Goal: Task Accomplishment & Management: Use online tool/utility

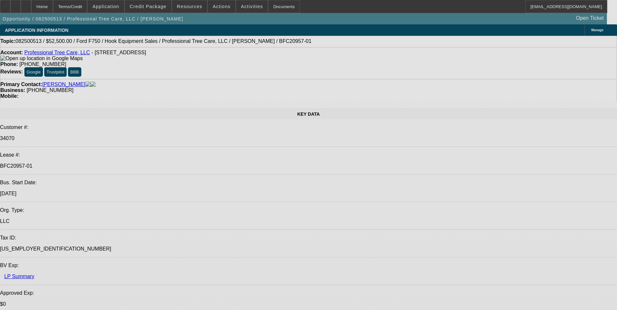
select select "0"
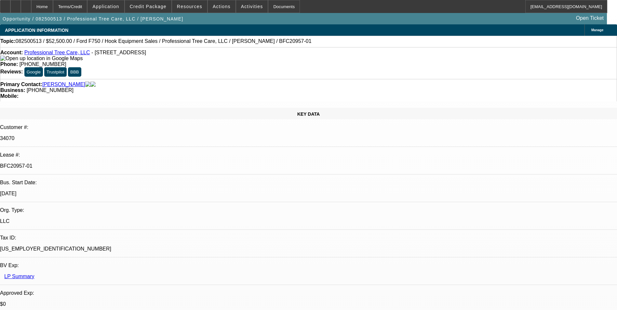
select select "0"
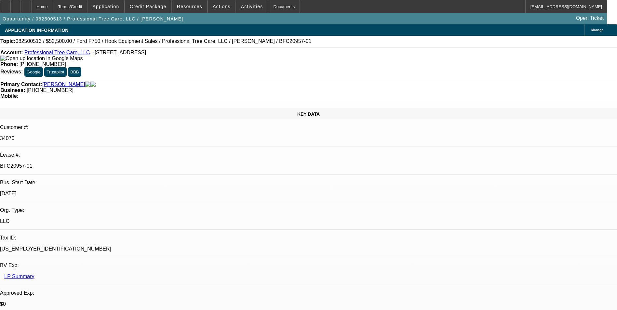
select select "0"
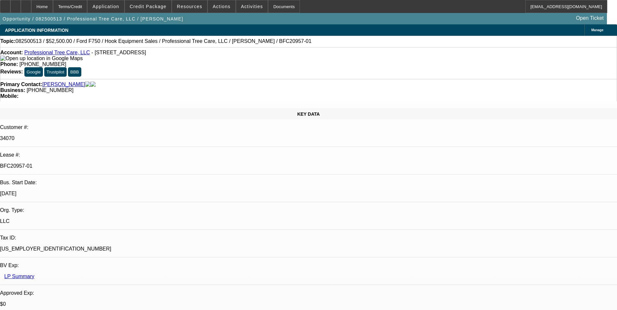
select select "0"
select select "1"
select select "6"
select select "1"
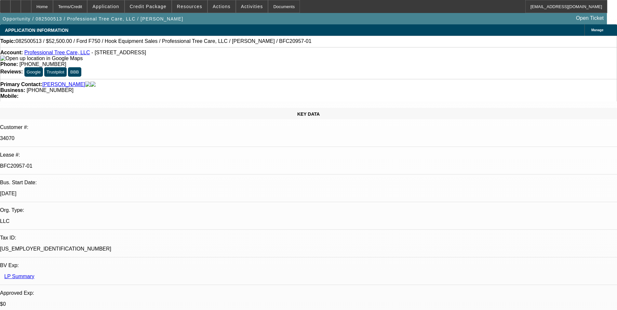
select select "1"
select select "6"
select select "1"
select select "6"
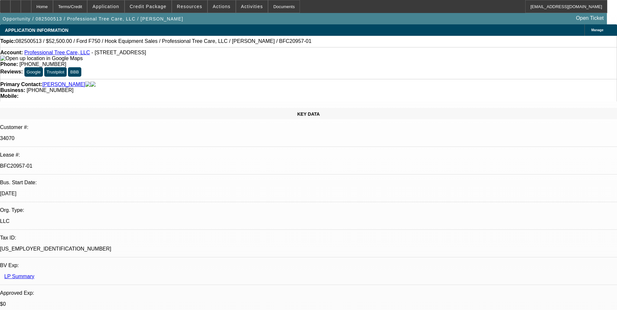
select select "1"
select select "6"
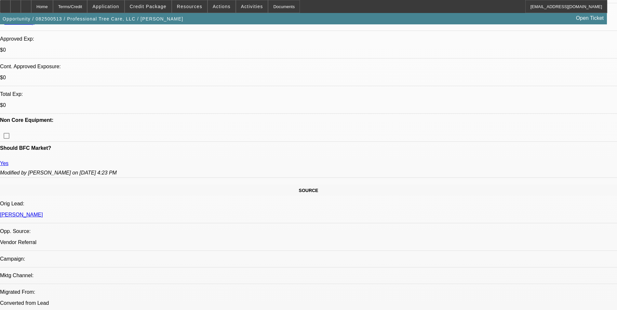
scroll to position [260, 0]
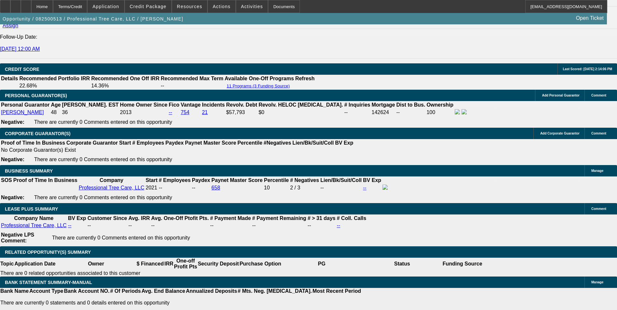
scroll to position [948, 0]
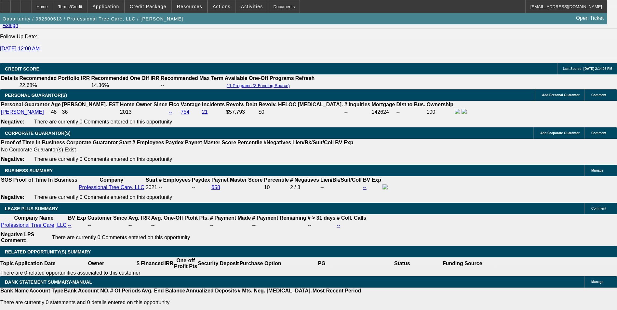
drag, startPoint x: 95, startPoint y: 139, endPoint x: 151, endPoint y: 141, distance: 55.7
type input "10"
type input "UNKNOWN"
type input "1028"
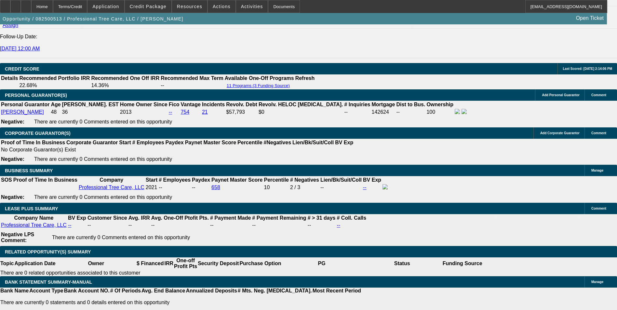
type input "6.5"
type input "1028.67"
type input "6.6"
drag, startPoint x: 96, startPoint y: 141, endPoint x: 197, endPoint y: 116, distance: 104.4
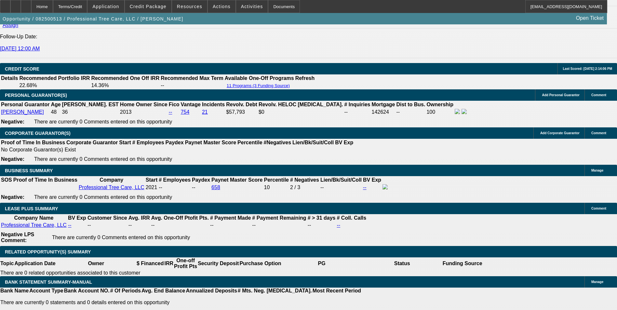
type input "114"
type input "1145"
type input "11.1"
type input "114"
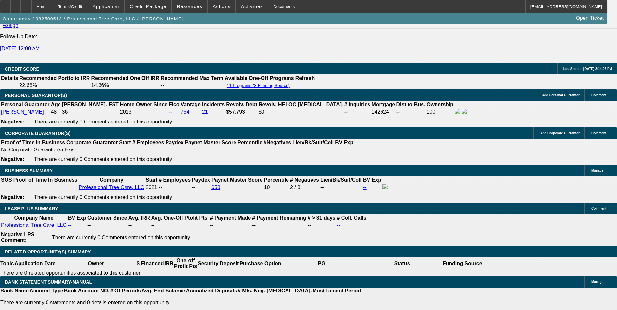
type input "1159"
type input "11.7"
type input "$1,159.78"
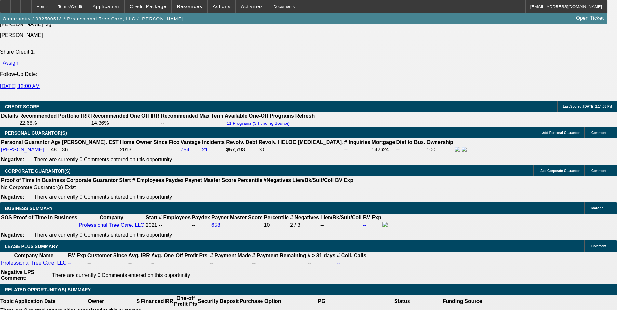
scroll to position [851, 0]
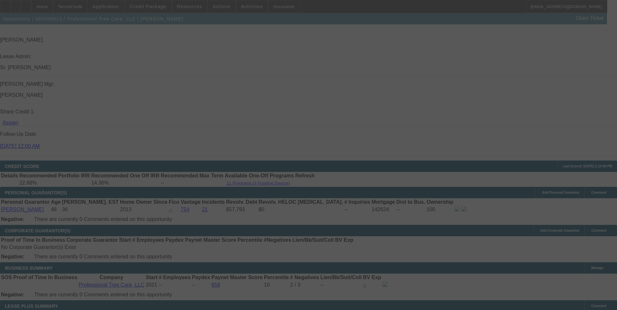
select select "0"
select select "6"
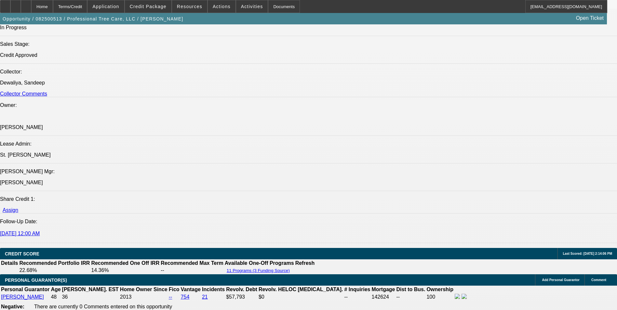
scroll to position [911, 0]
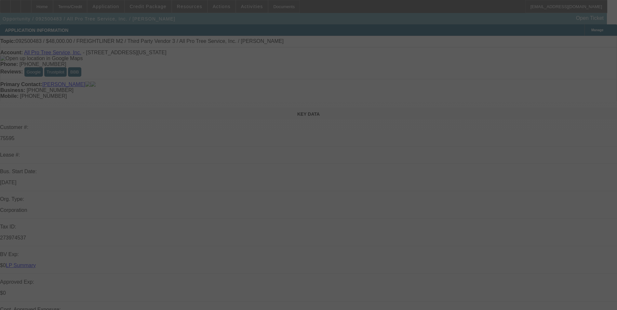
select select "0"
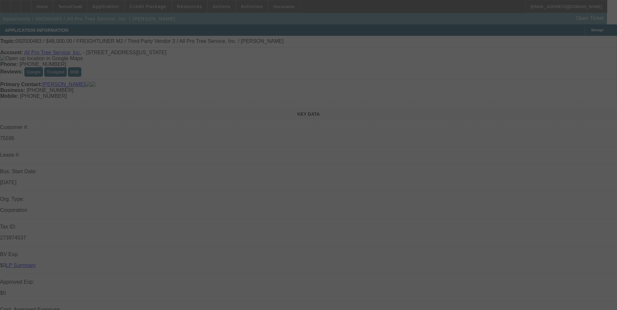
select select "0"
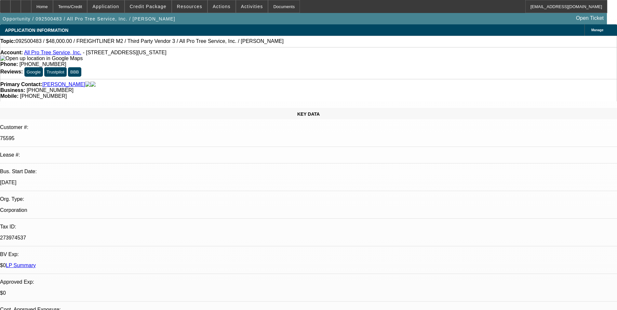
select select "1"
select select "6"
select select "1"
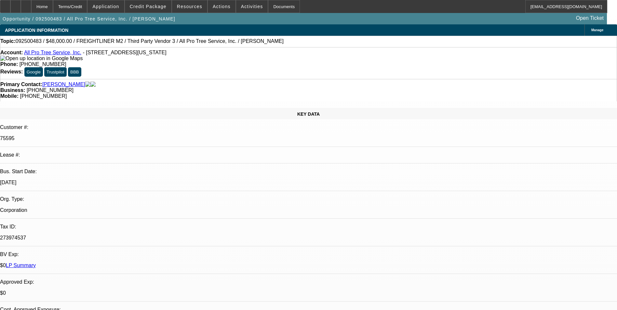
select select "6"
select select "1"
select select "6"
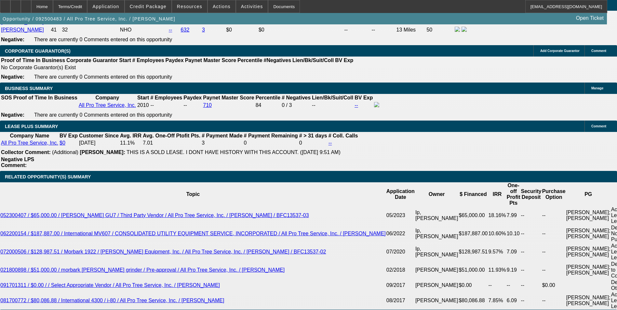
scroll to position [1041, 0]
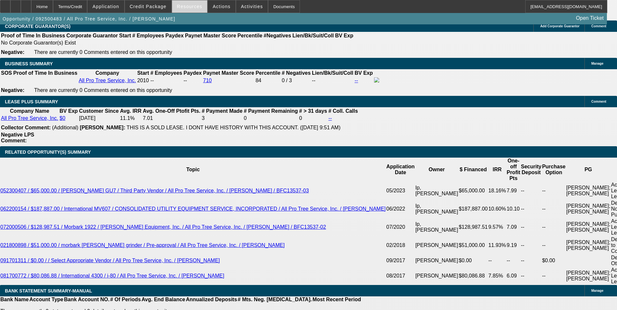
click at [191, 9] on span at bounding box center [189, 7] width 35 height 16
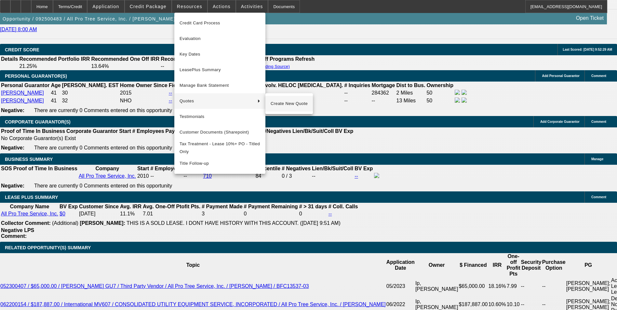
scroll to position [943, 0]
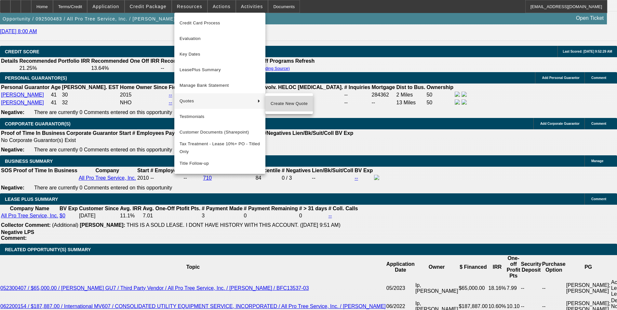
click at [290, 104] on span "Create New Quote" at bounding box center [289, 104] width 37 height 8
